Goal: Information Seeking & Learning: Learn about a topic

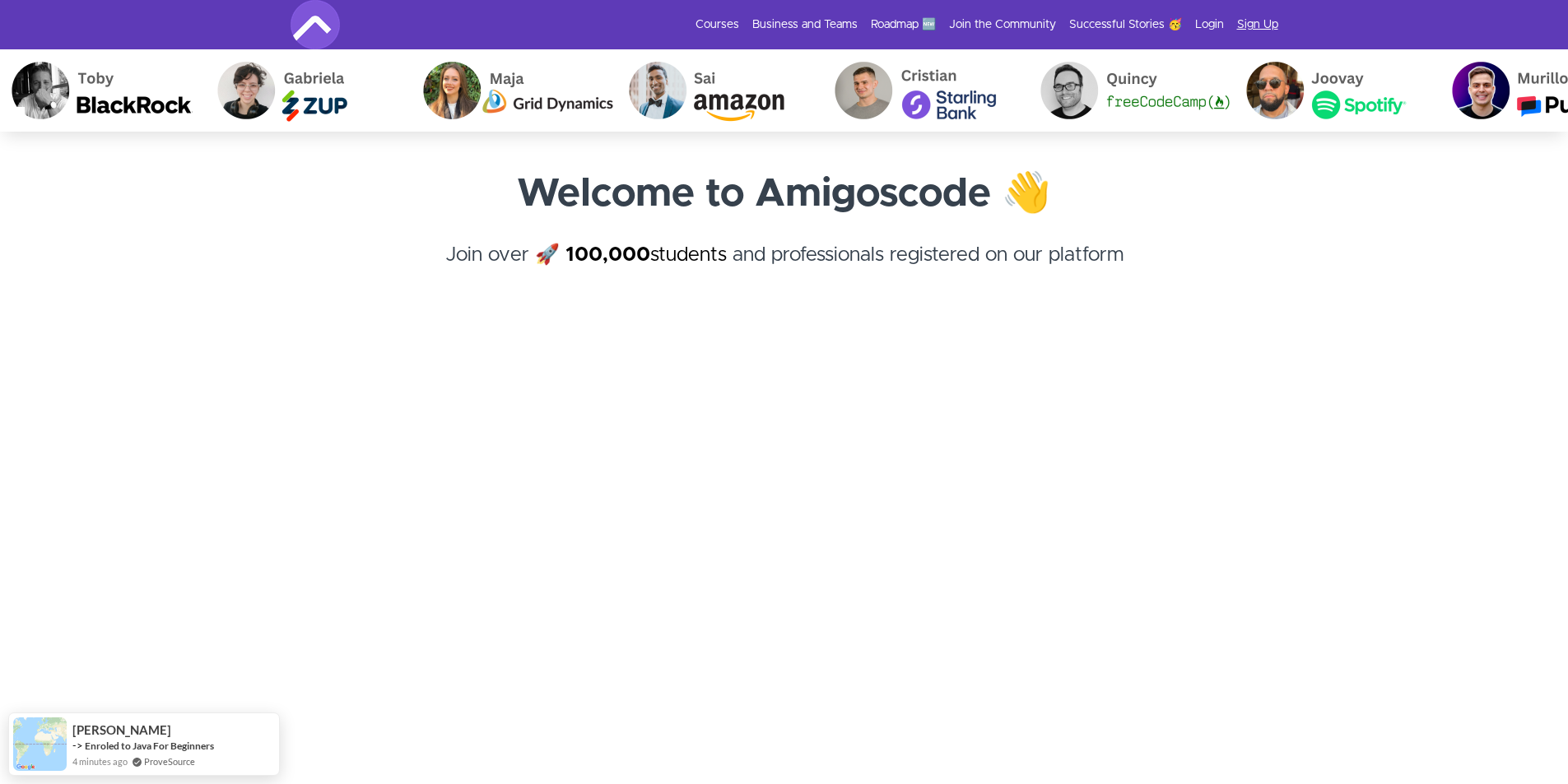
click at [1245, 23] on link "Sign Up" at bounding box center [1258, 25] width 42 height 17
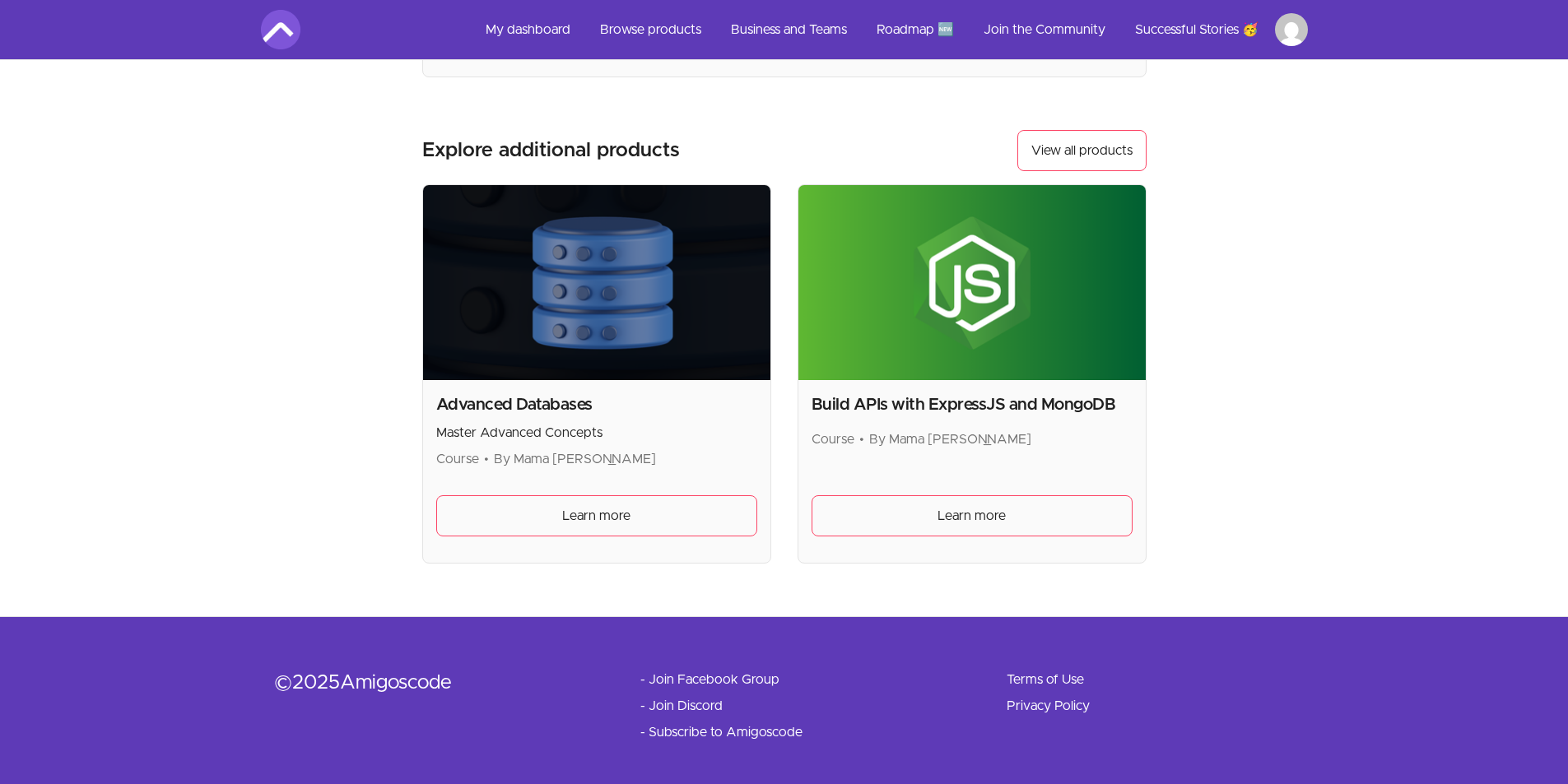
scroll to position [329, 0]
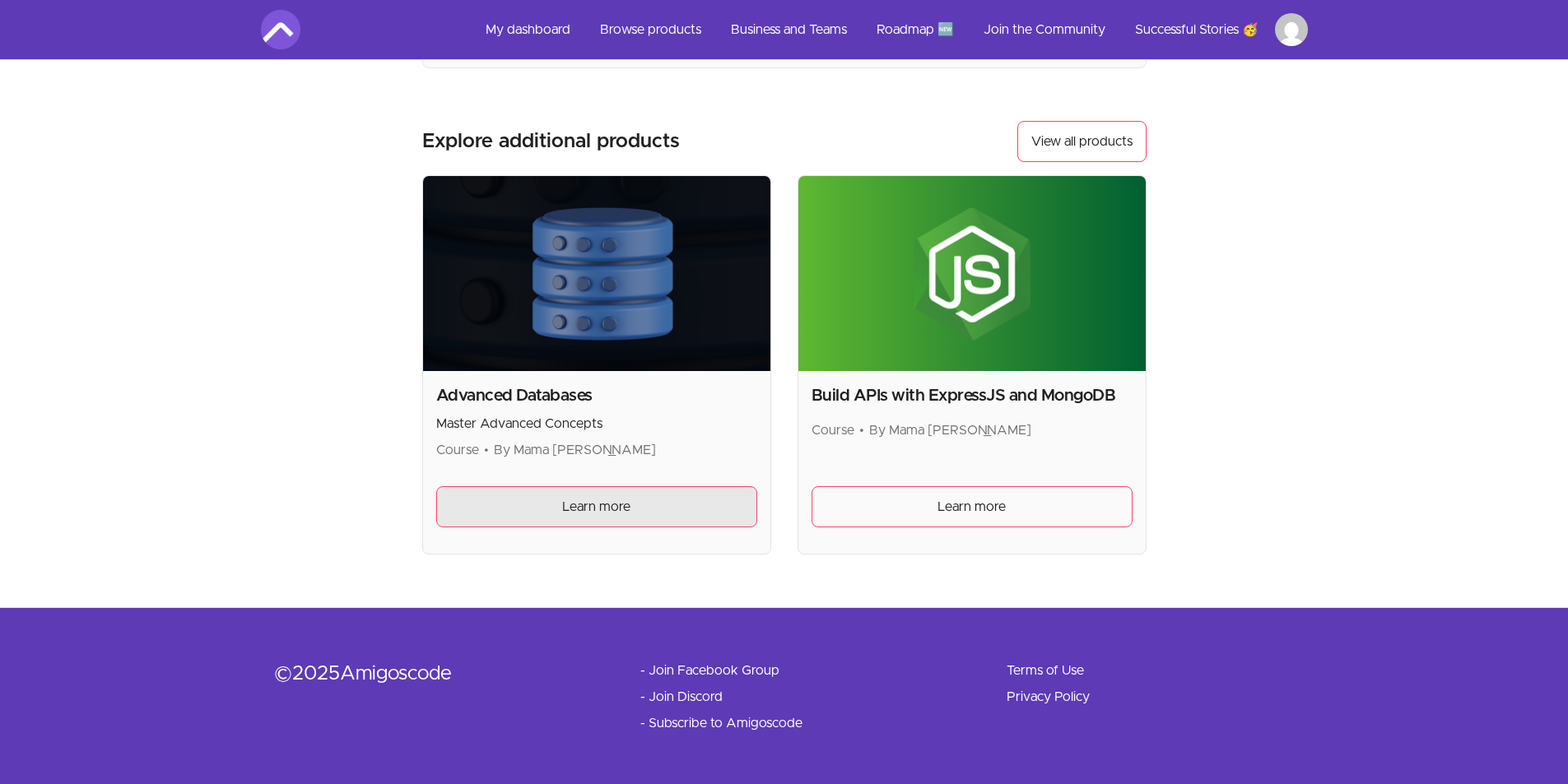
click at [652, 502] on link "Learn more" at bounding box center [597, 507] width 321 height 42
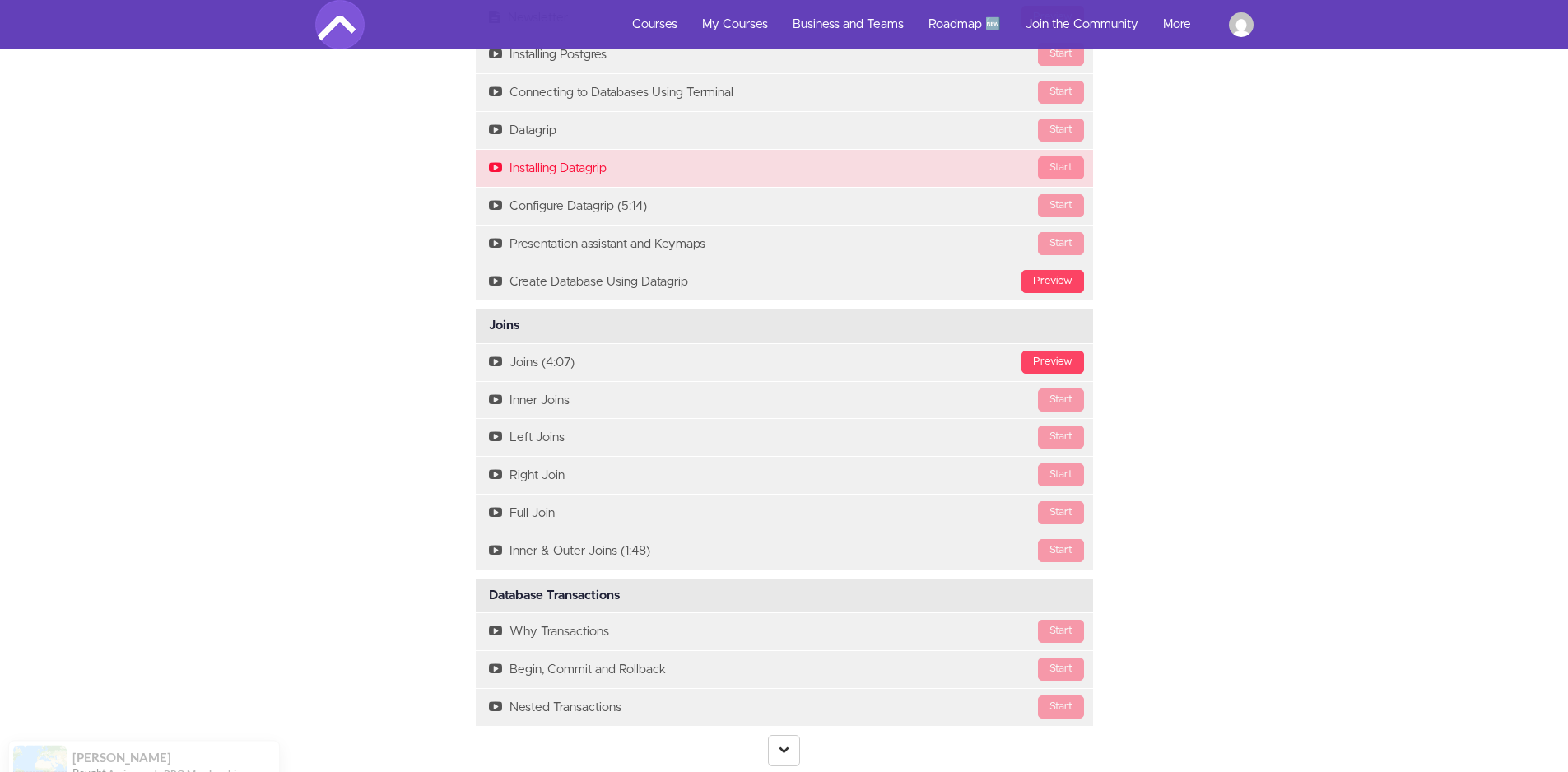
scroll to position [2880, 0]
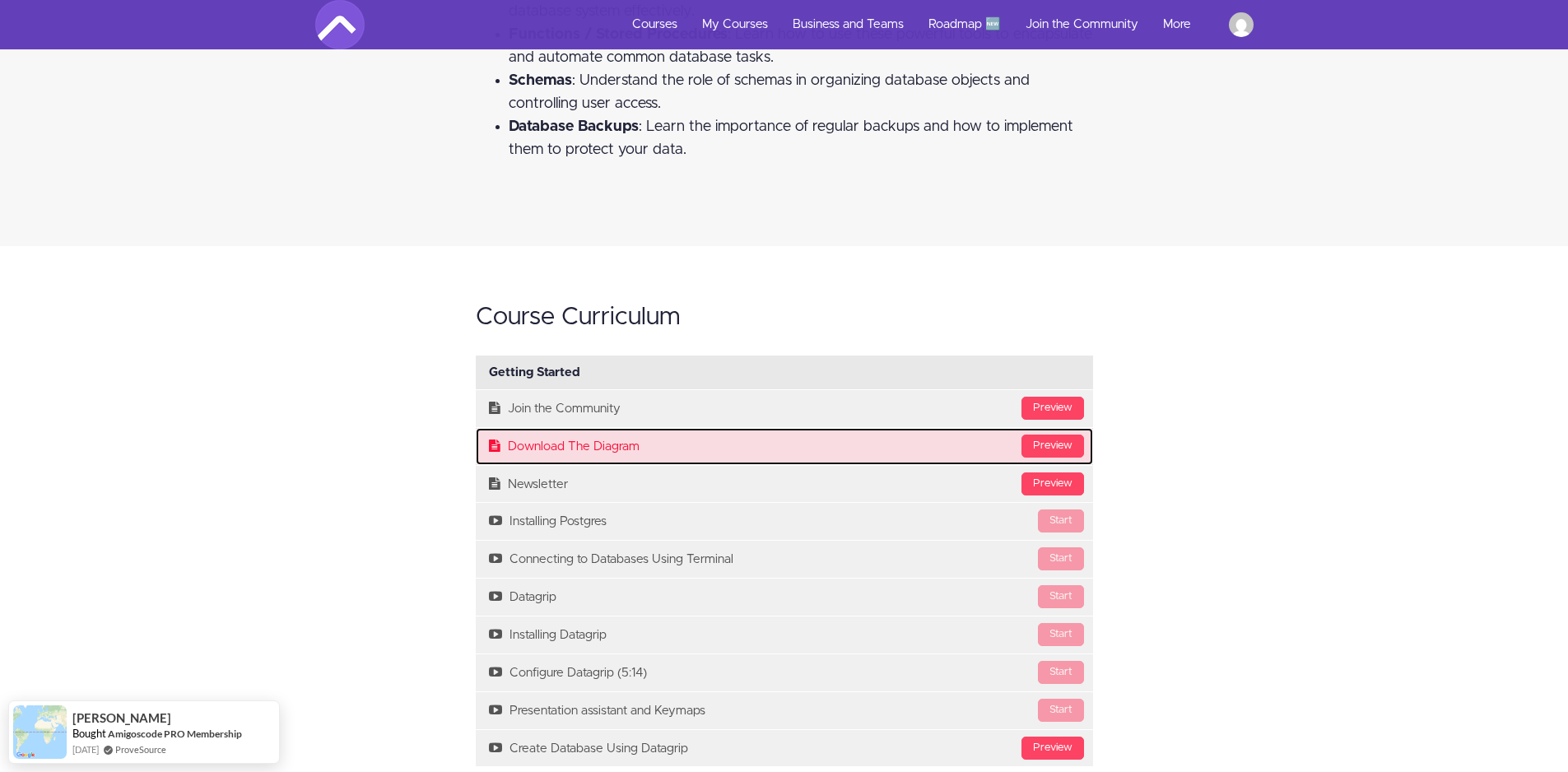
click at [572, 448] on link "Preview Download The Diagram" at bounding box center [784, 446] width 617 height 37
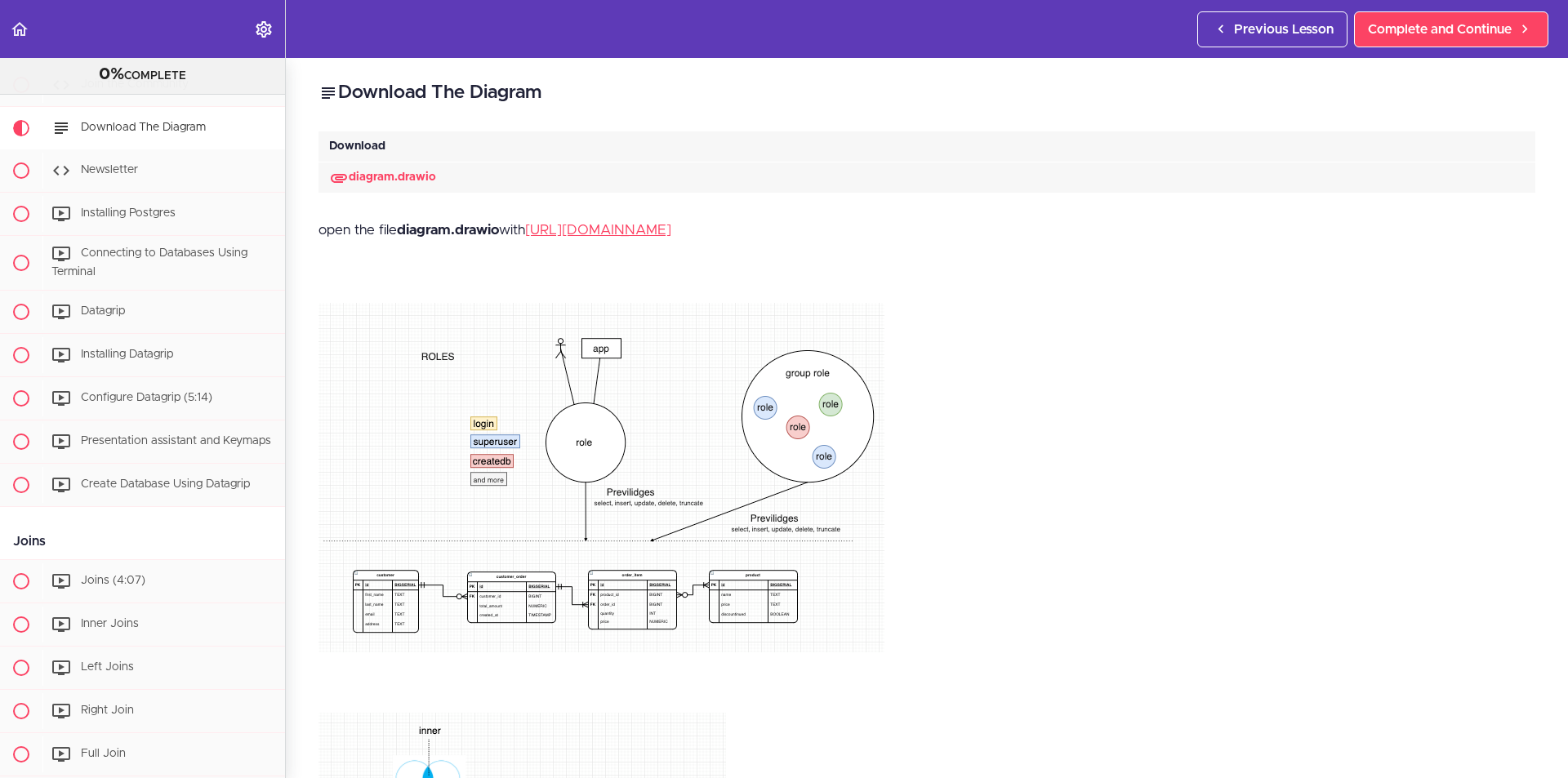
scroll to position [151, 0]
